Goal: Information Seeking & Learning: Learn about a topic

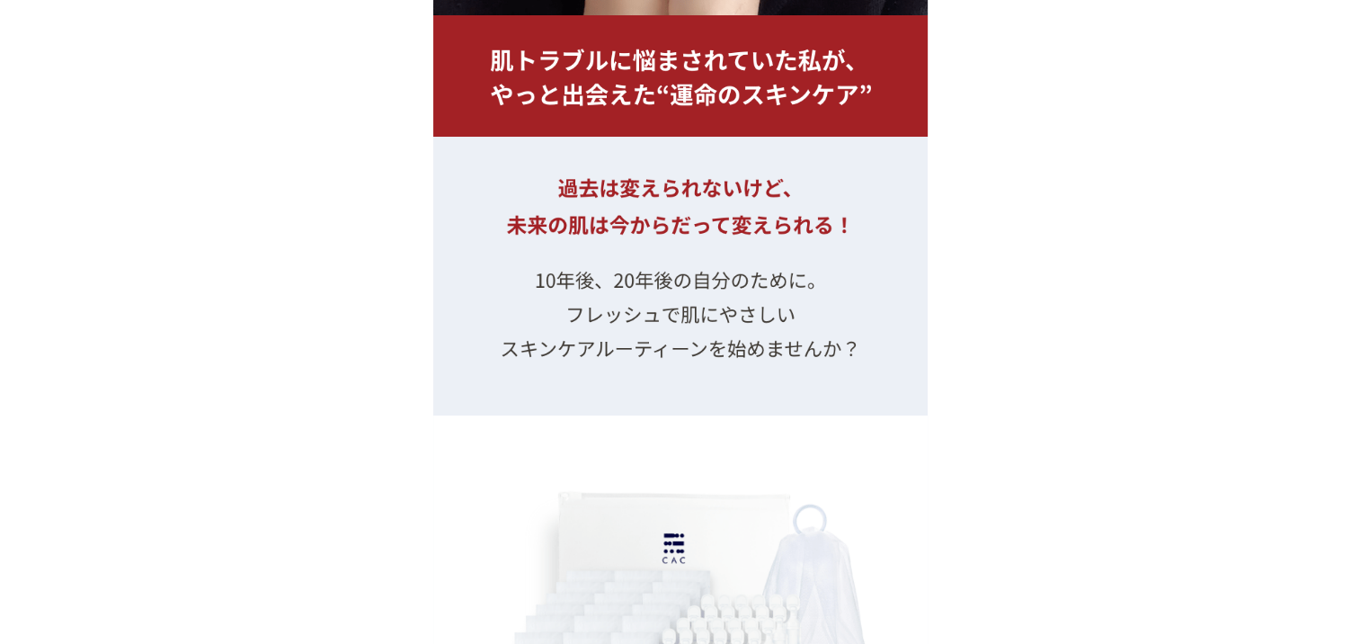
scroll to position [19829, 0]
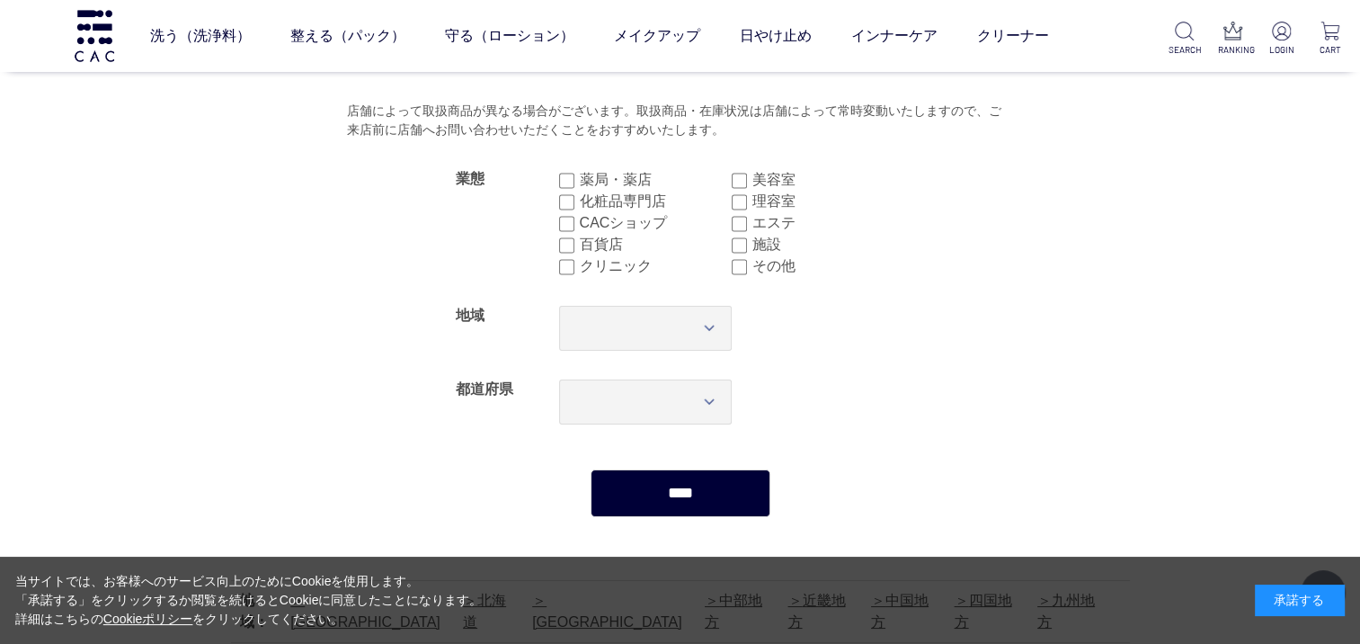
scroll to position [450, 0]
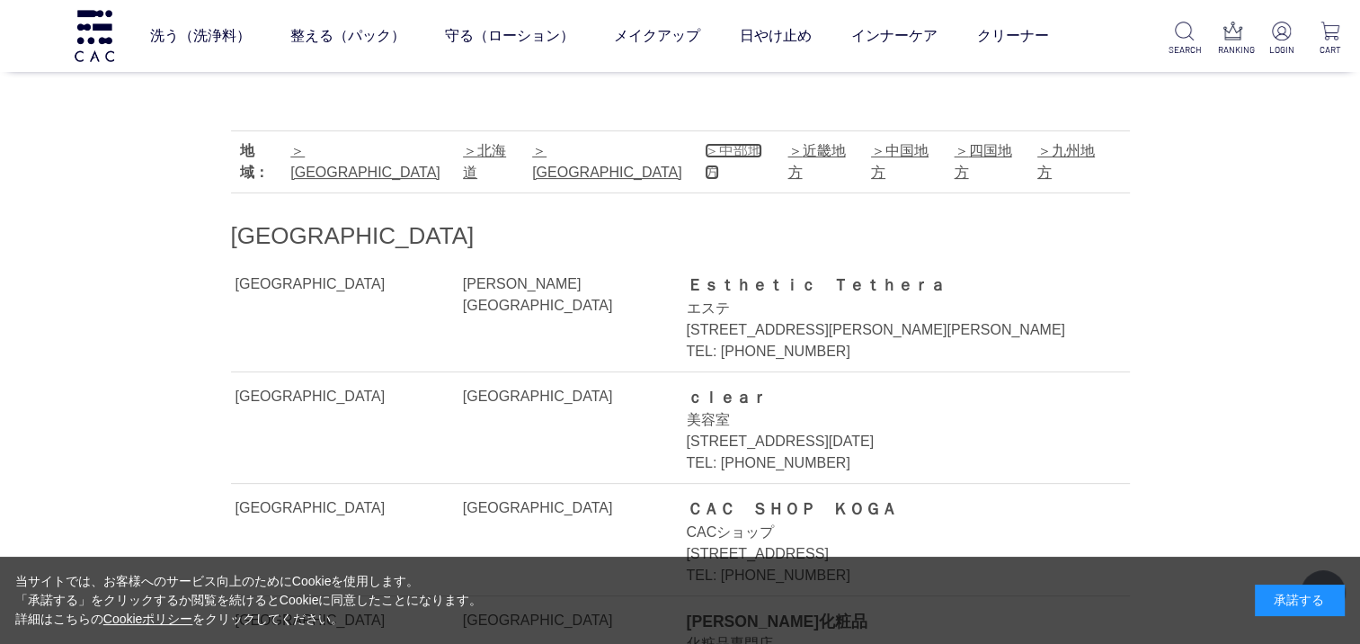
click at [705, 153] on link "中部地方" at bounding box center [734, 161] width 58 height 37
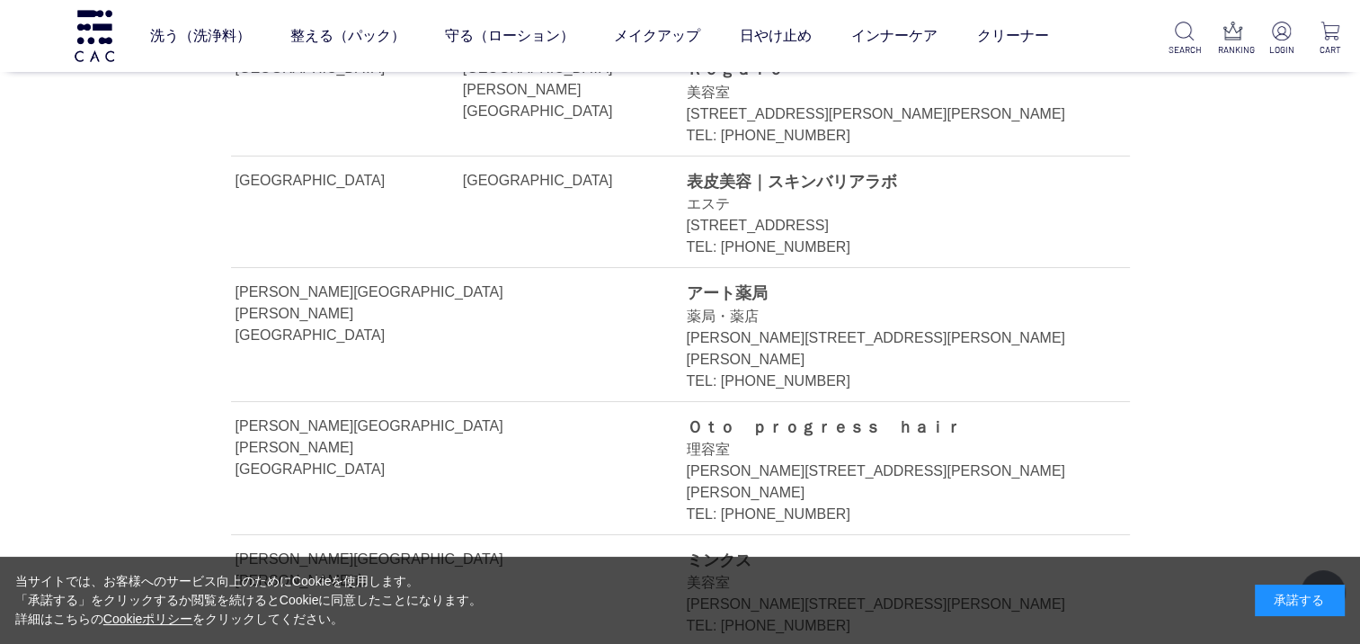
scroll to position [20151, 0]
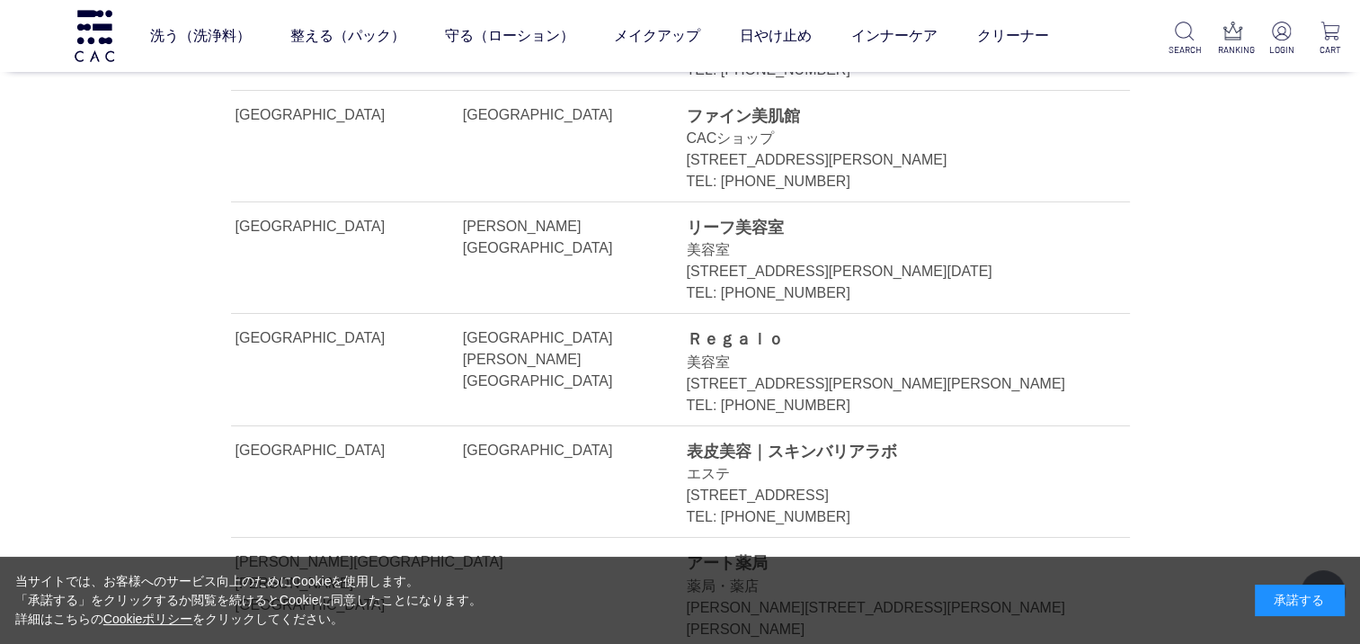
scroll to position [450, 0]
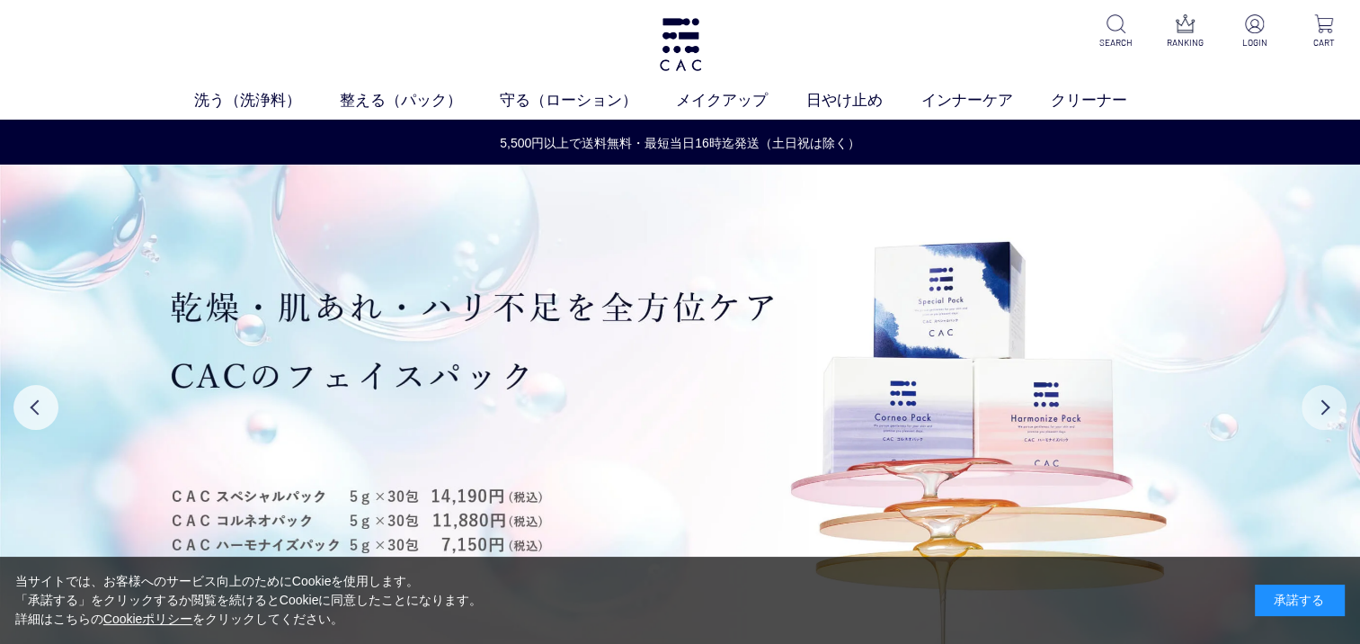
click at [1331, 408] on button "Next" at bounding box center [1324, 407] width 45 height 45
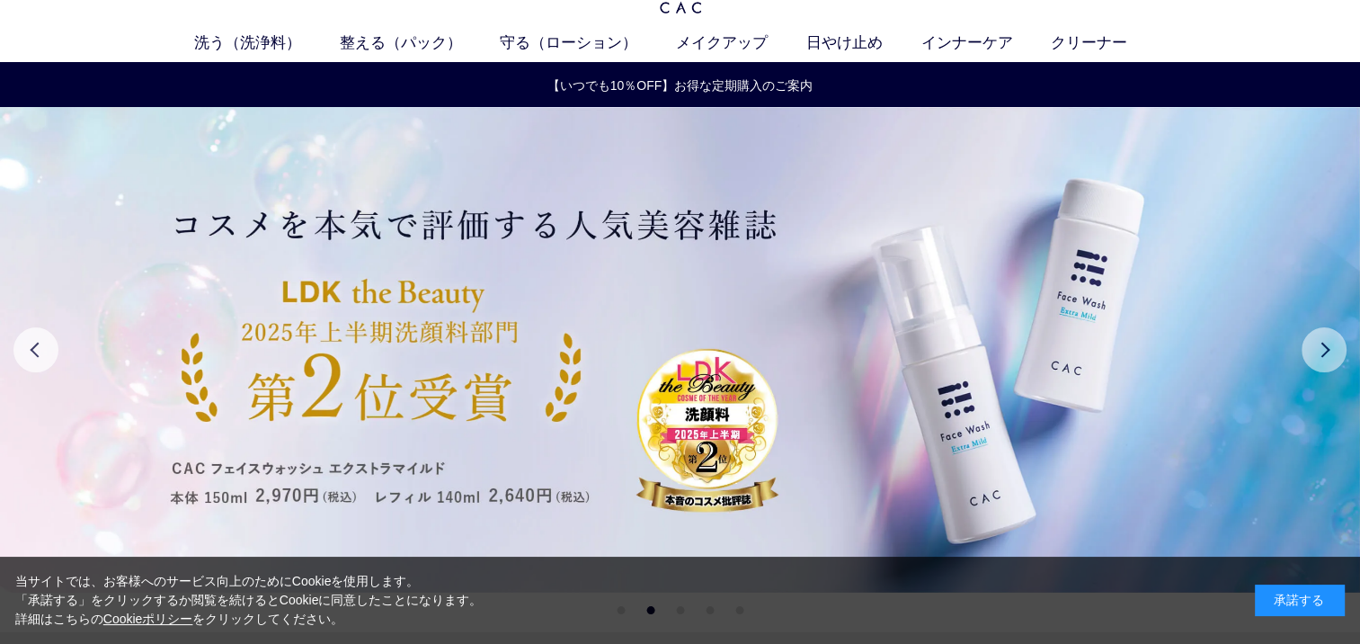
scroll to position [90, 0]
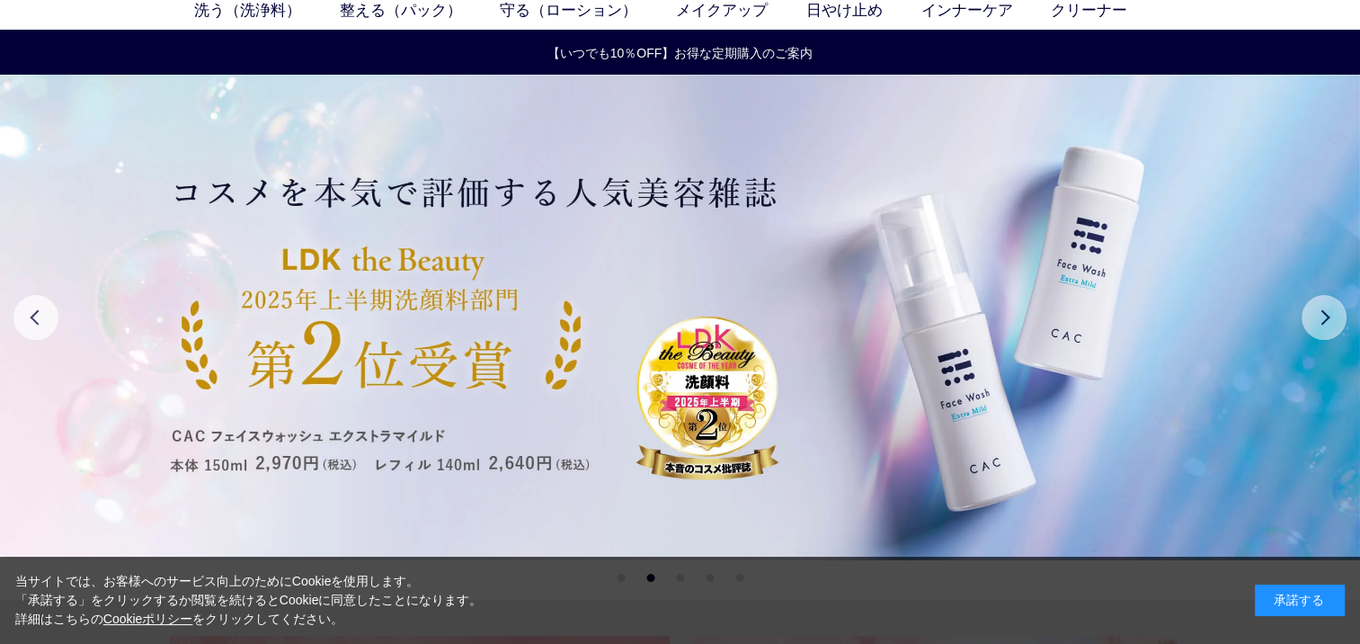
click at [1327, 324] on button "Next" at bounding box center [1324, 317] width 45 height 45
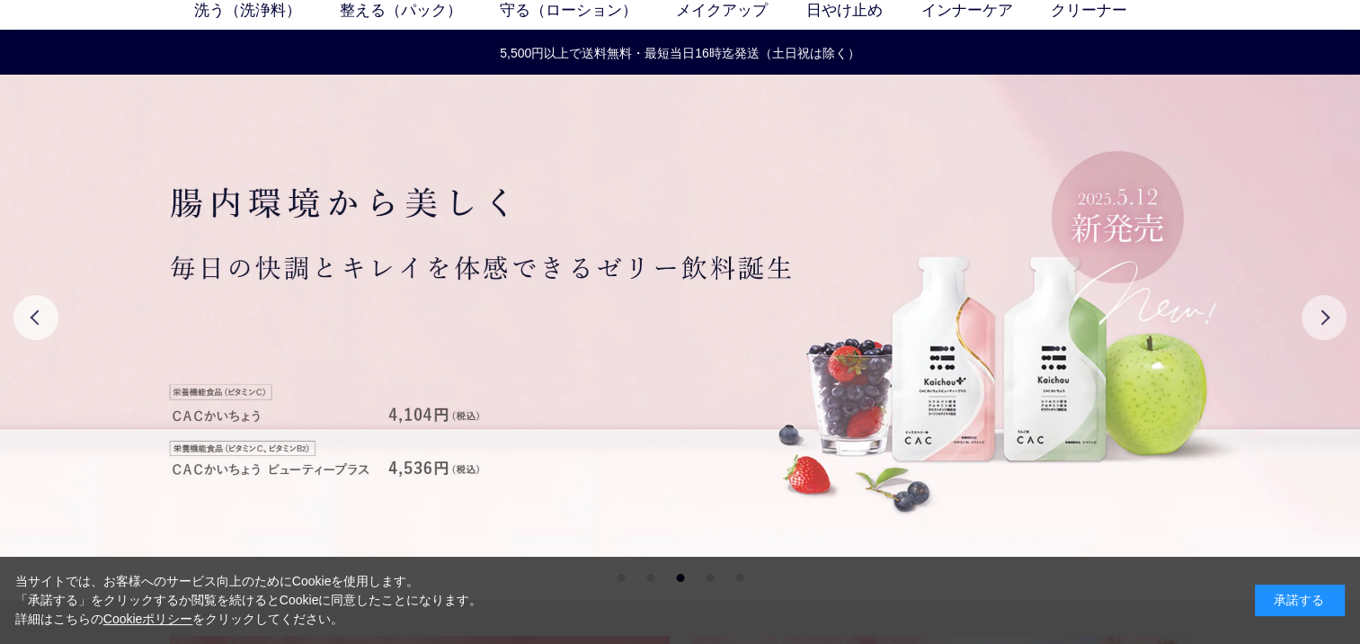
click at [1326, 323] on button "Next" at bounding box center [1324, 317] width 45 height 45
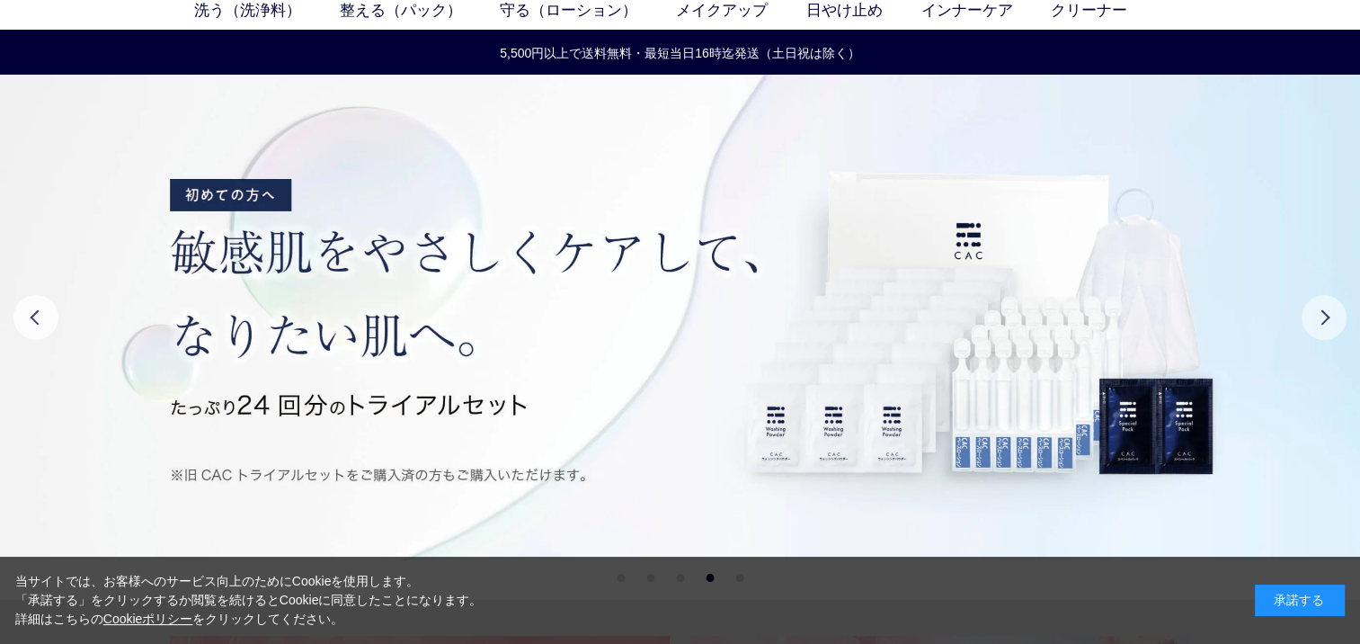
click at [1333, 316] on button "Next" at bounding box center [1324, 317] width 45 height 45
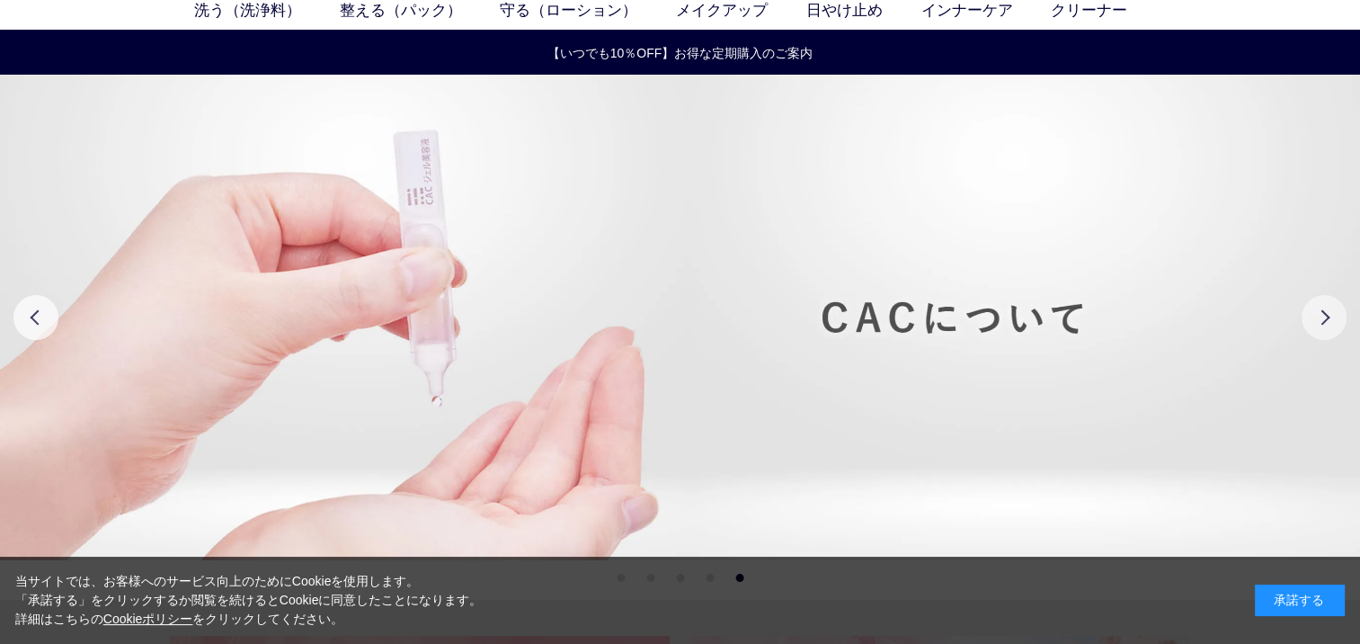
click at [1333, 316] on button "Next" at bounding box center [1324, 317] width 45 height 45
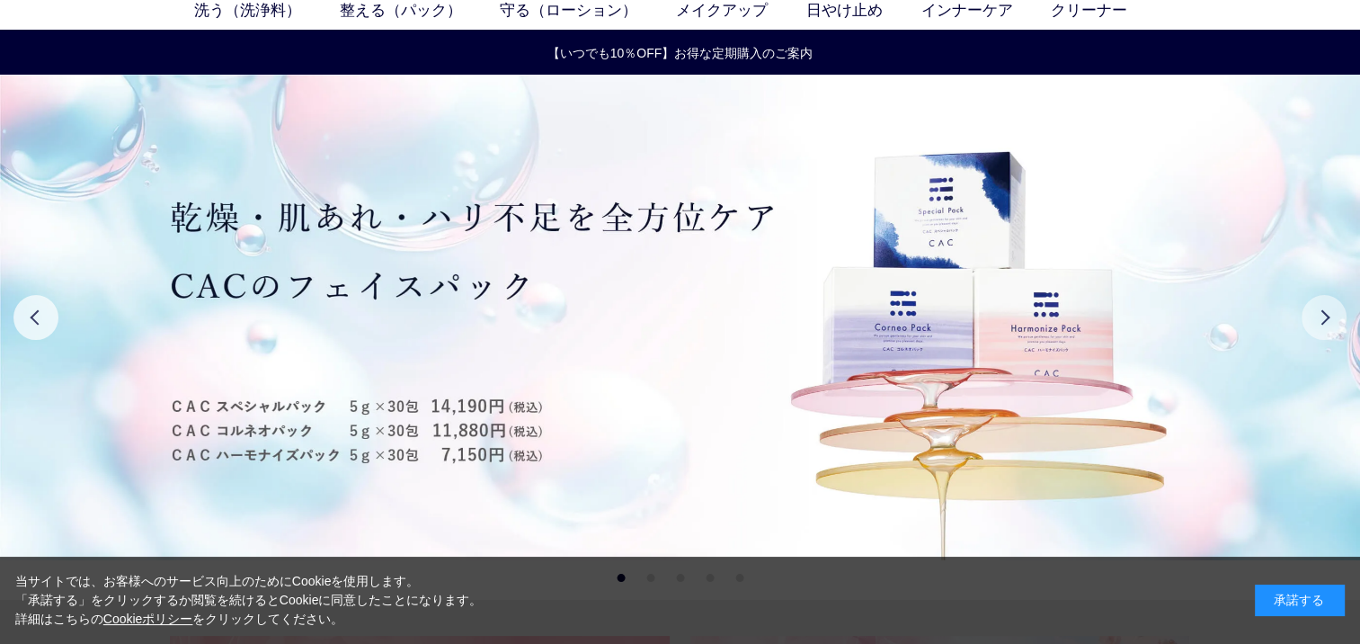
click at [1333, 317] on button "Next" at bounding box center [1324, 317] width 45 height 45
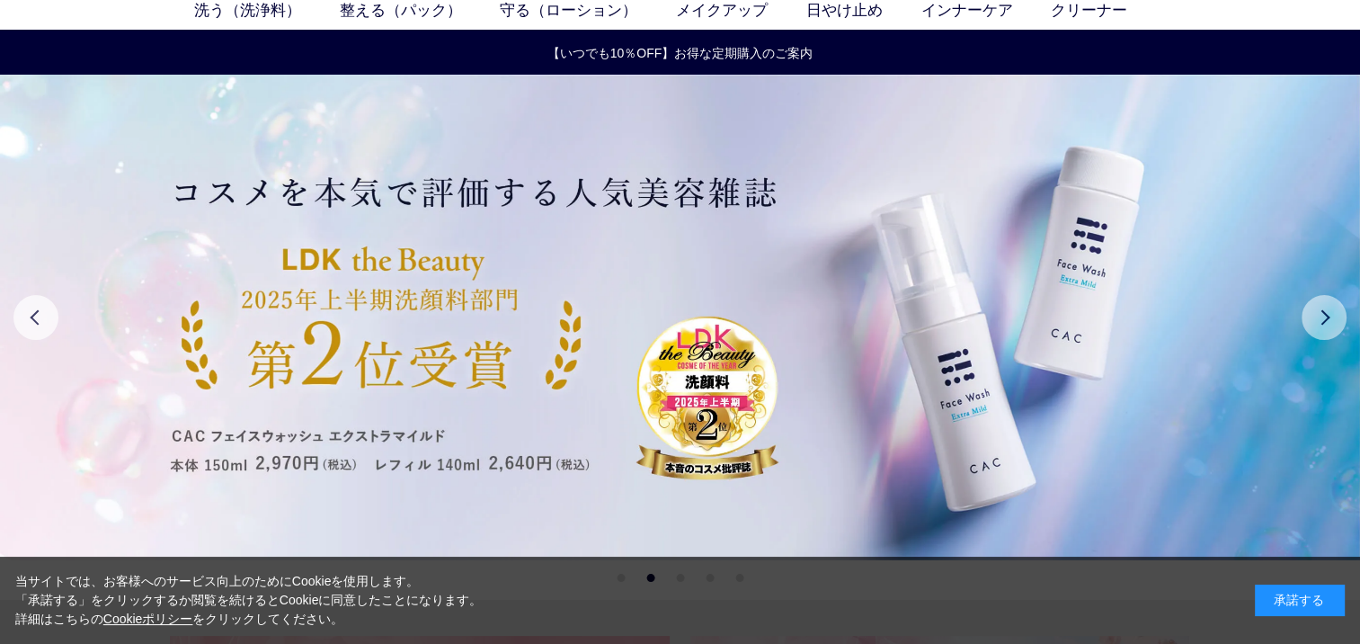
click at [1333, 317] on button "Next" at bounding box center [1324, 317] width 45 height 45
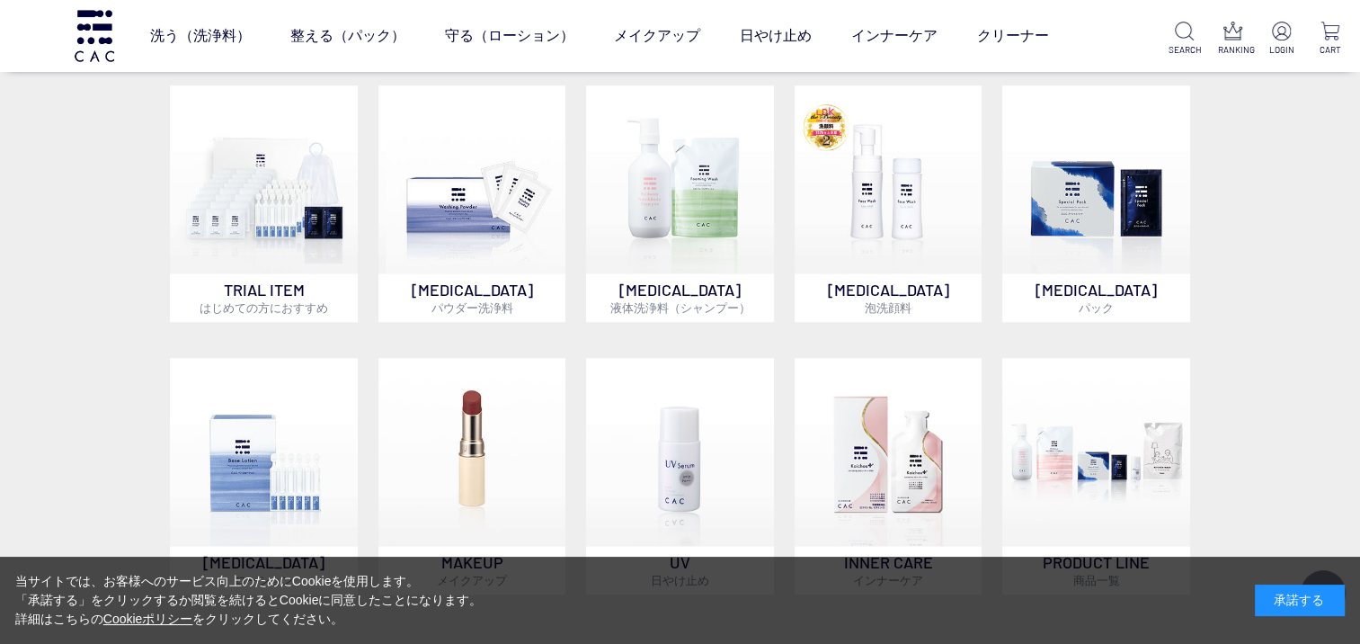
scroll to position [1169, 0]
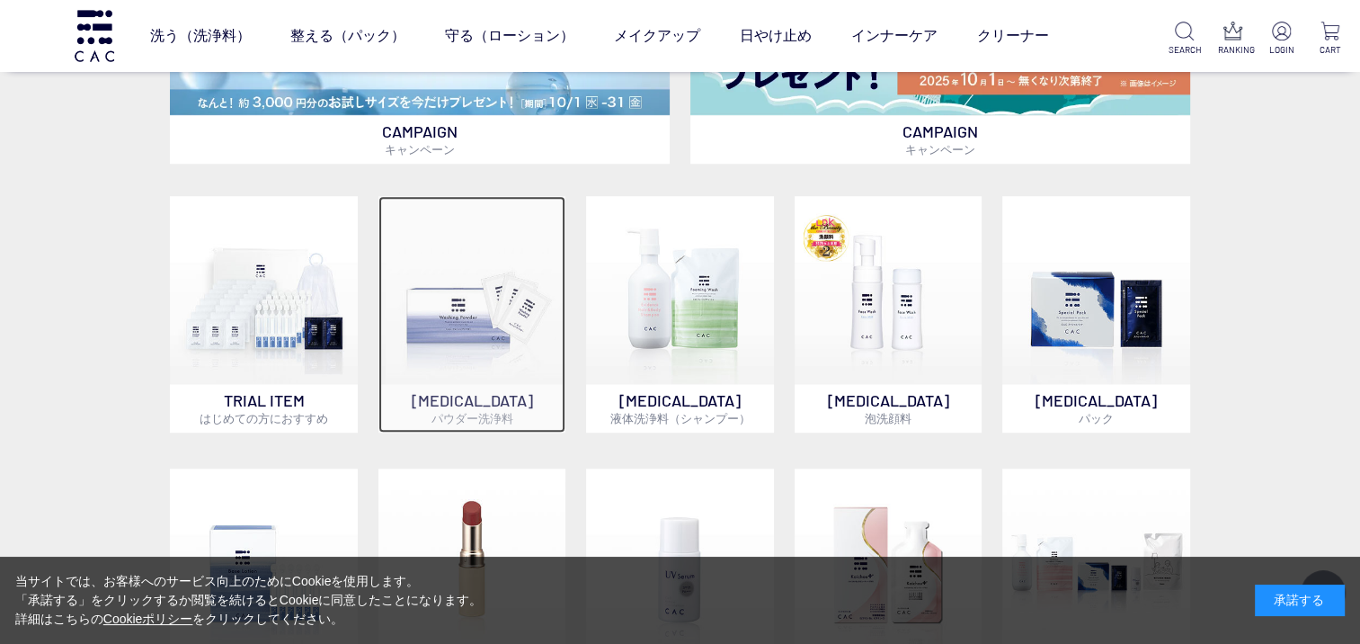
click at [496, 376] on img at bounding box center [473, 290] width 188 height 188
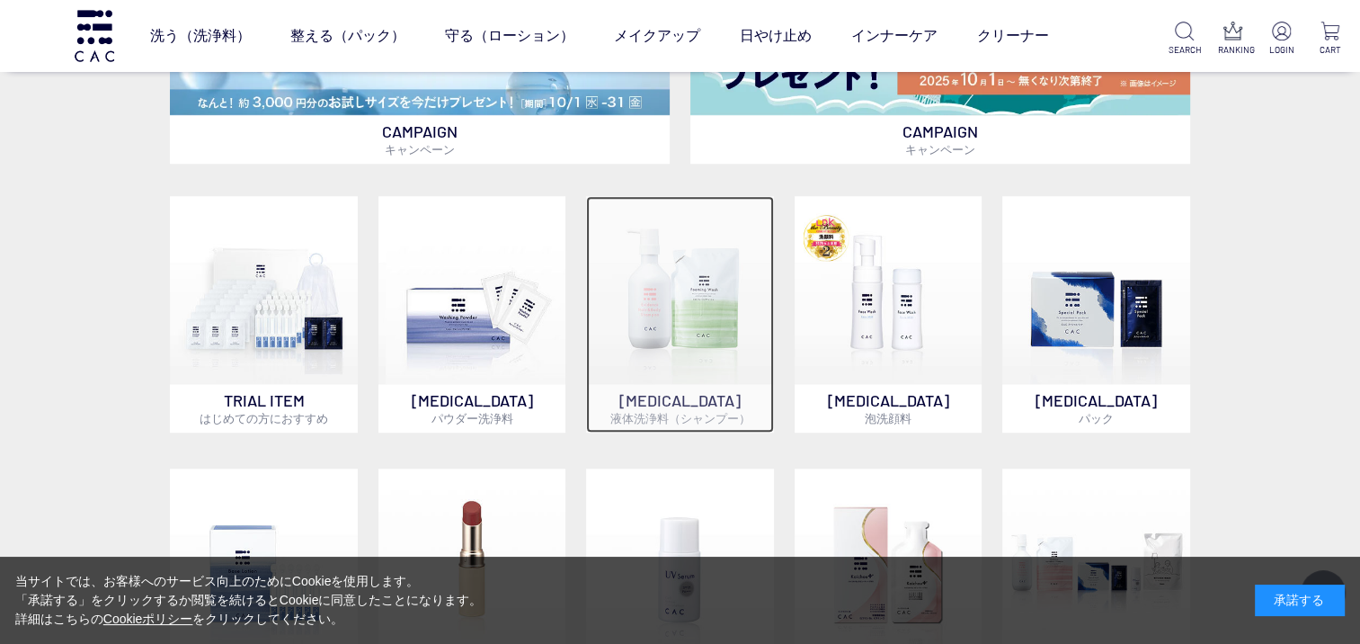
click at [717, 397] on p "SKIN CARE 液体洗浄料（シャンプー）" at bounding box center [680, 408] width 188 height 49
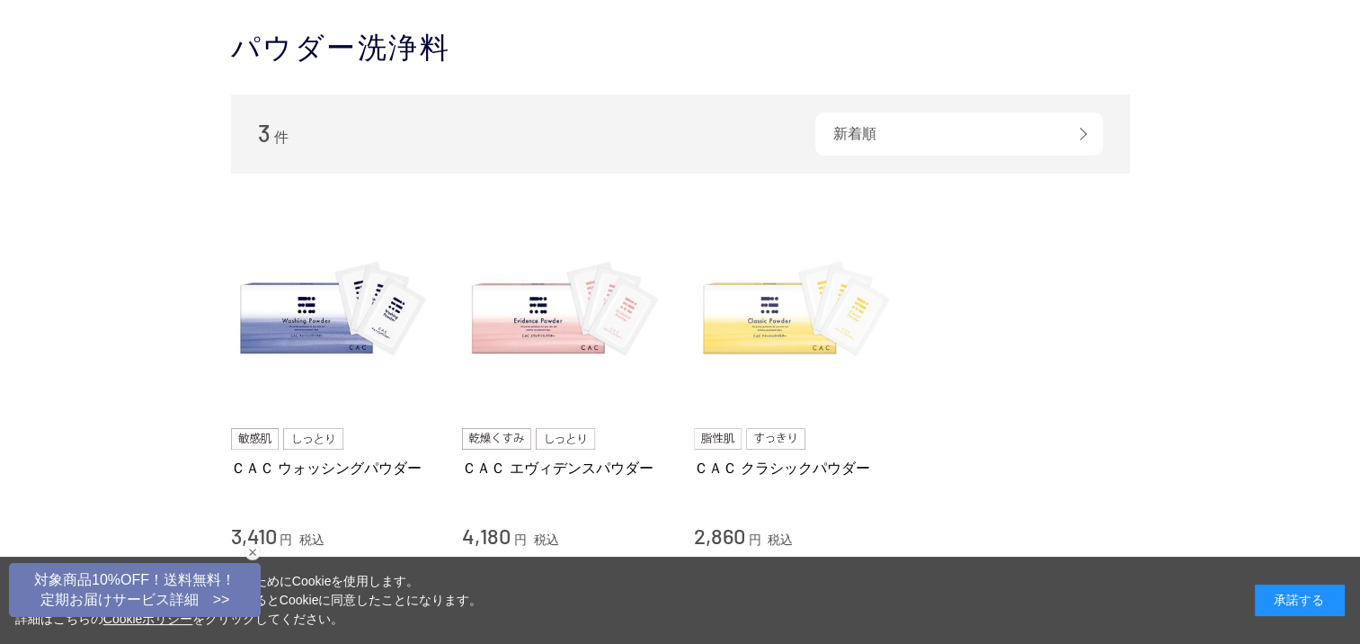
scroll to position [90, 0]
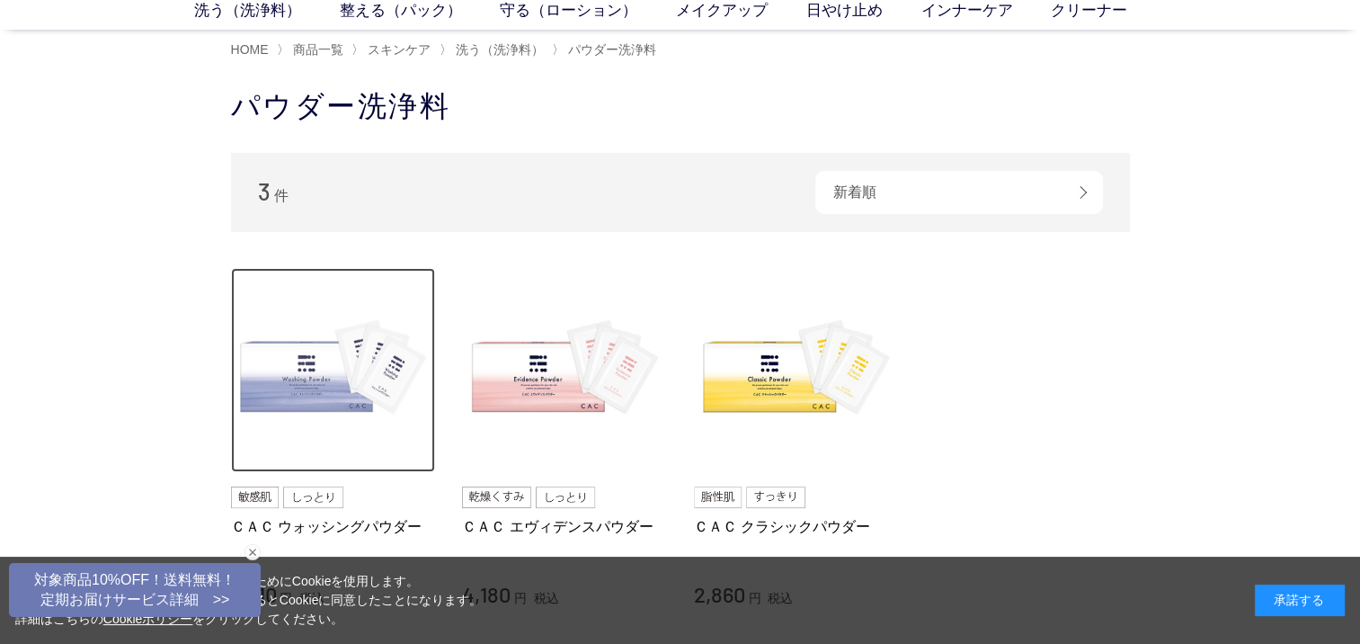
click at [301, 367] on img at bounding box center [333, 370] width 205 height 205
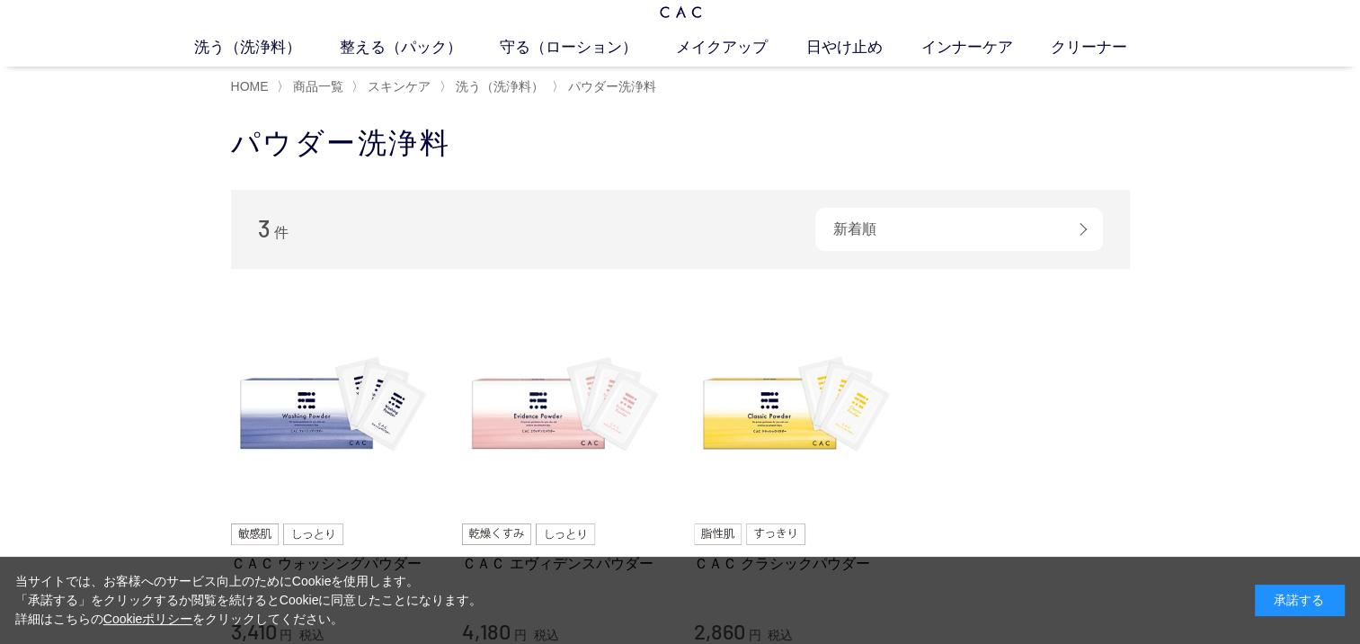
scroll to position [0, 0]
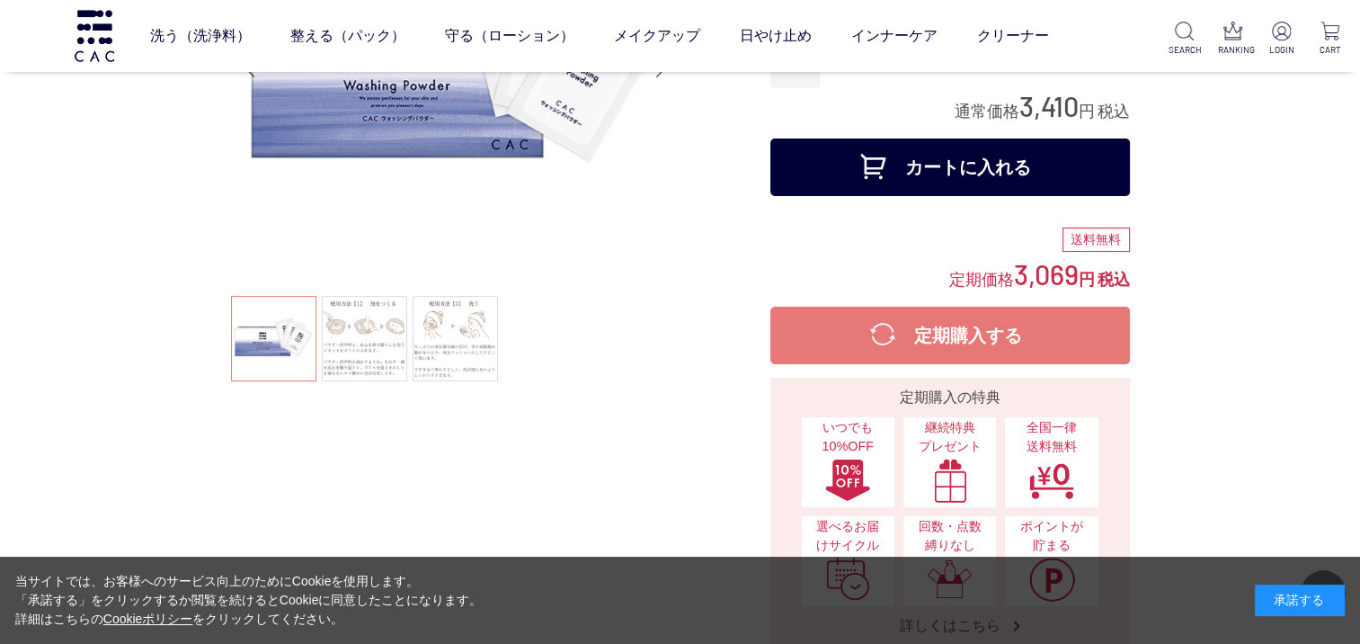
scroll to position [90, 0]
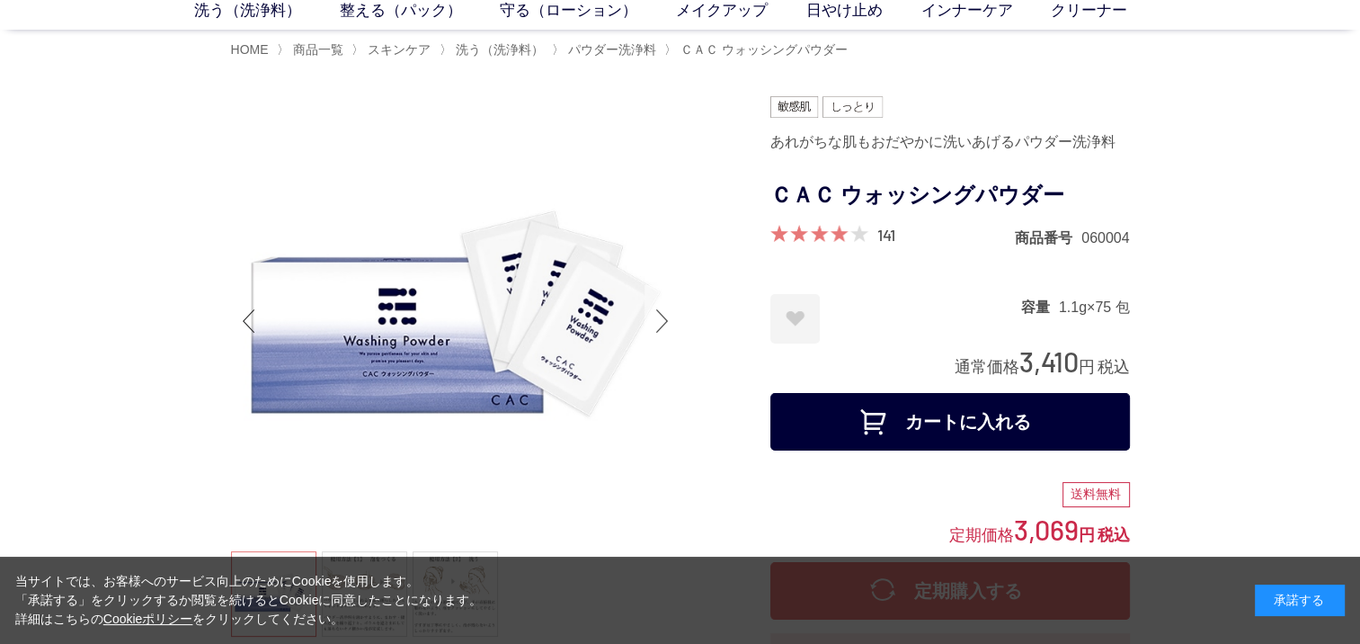
click at [659, 319] on div "Next slide" at bounding box center [663, 321] width 36 height 72
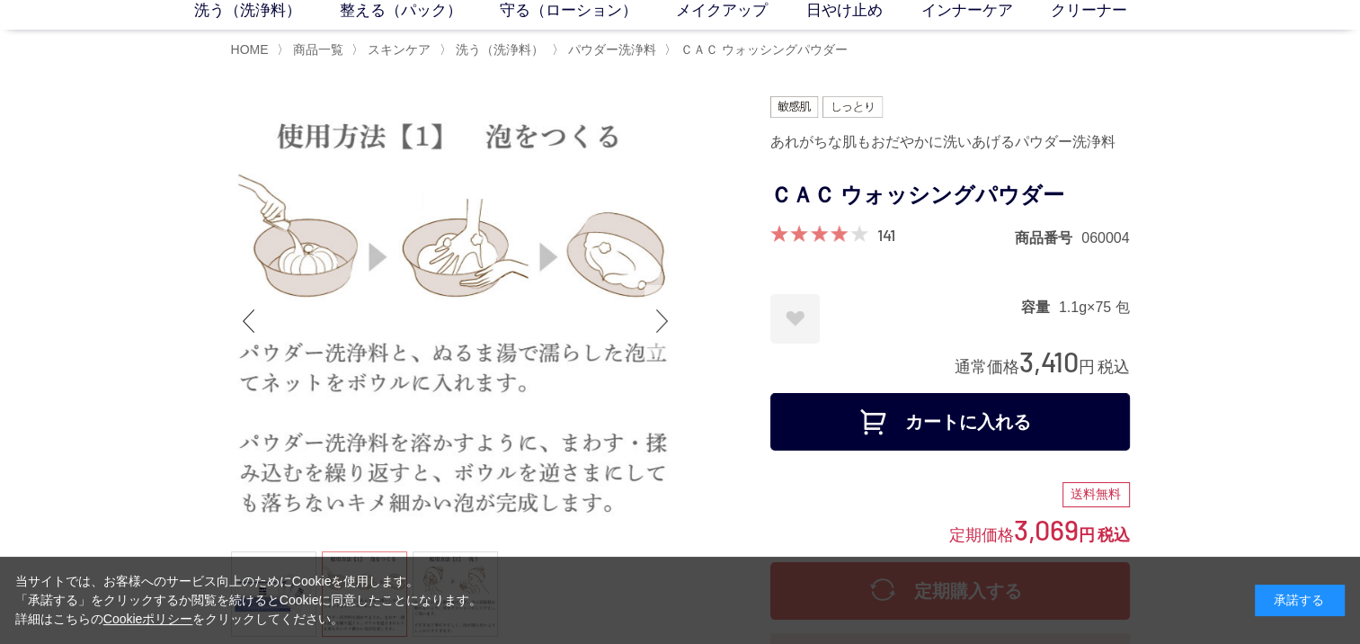
click at [658, 321] on div "Next slide" at bounding box center [663, 321] width 36 height 72
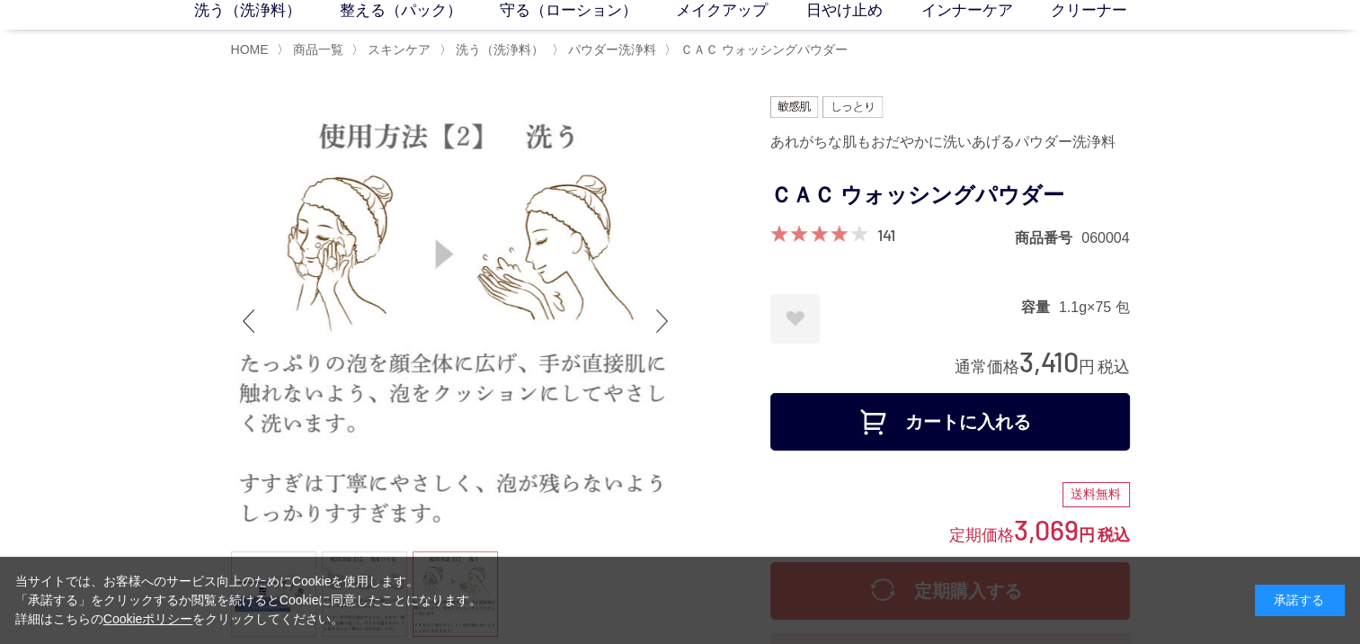
click at [658, 321] on div "Next slide" at bounding box center [663, 321] width 36 height 72
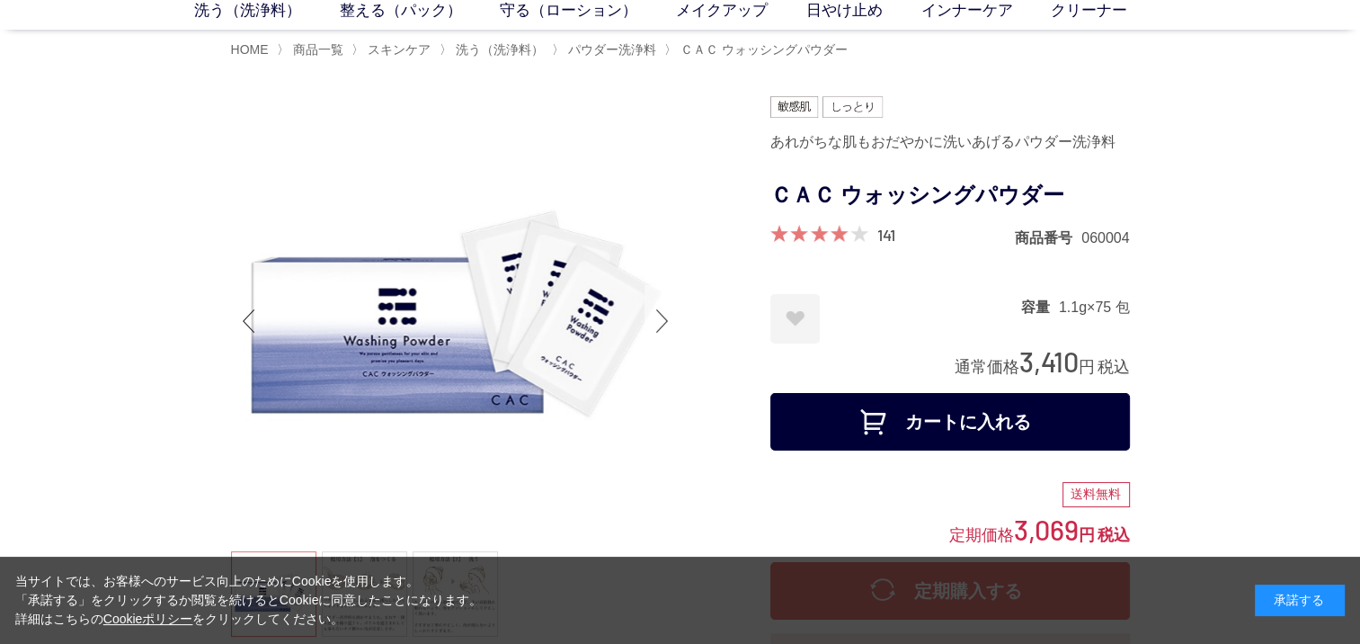
click at [658, 321] on div "Next slide" at bounding box center [663, 321] width 36 height 72
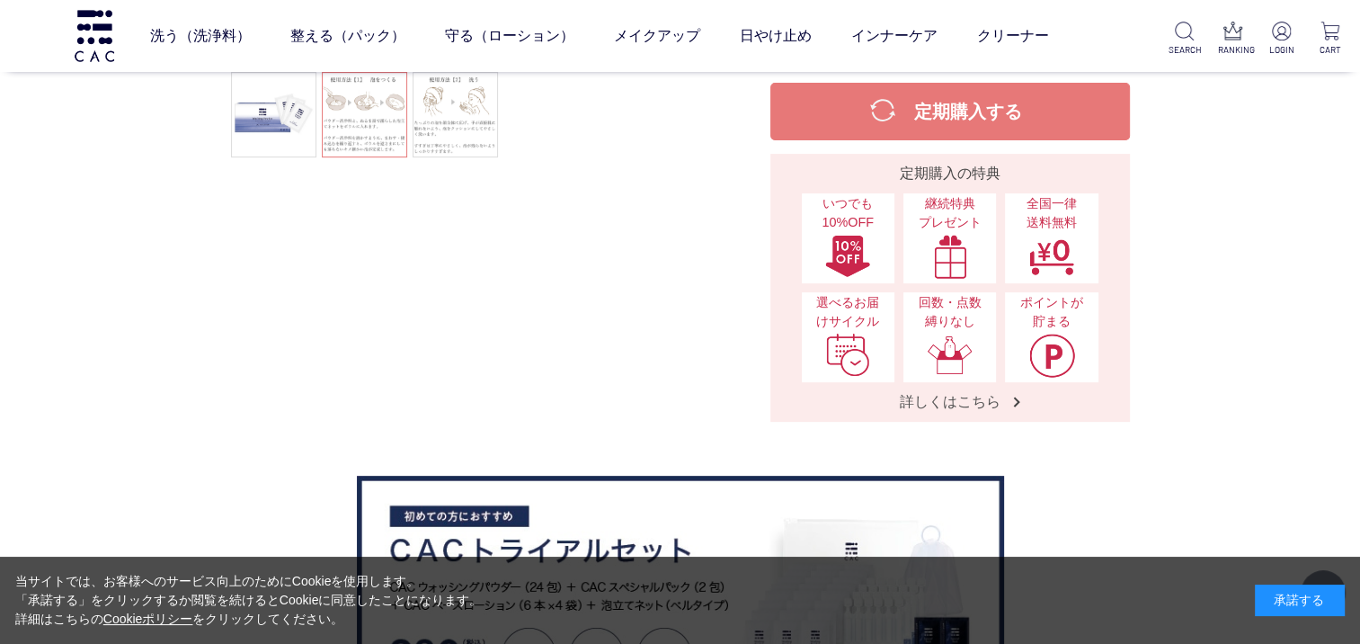
scroll to position [0, 0]
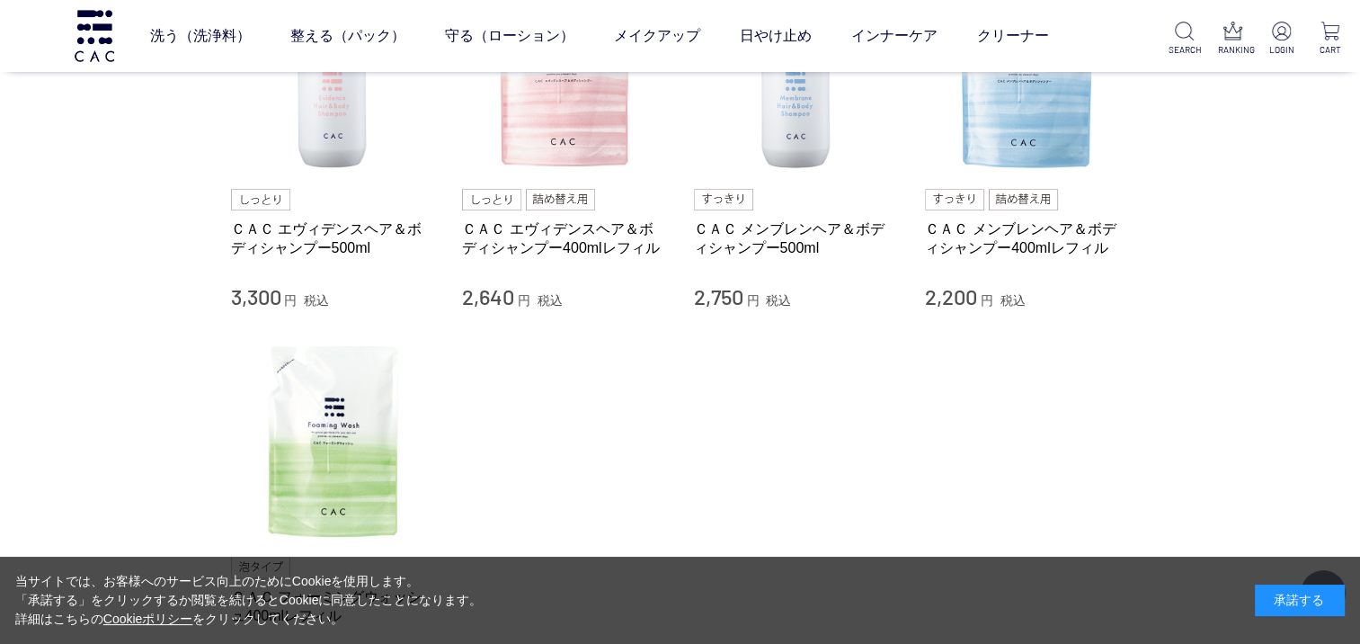
scroll to position [270, 0]
click at [349, 234] on link "ＣＡＣ エヴィデンスヘア＆ボディシャンプー500ml" at bounding box center [333, 237] width 205 height 39
